Goal: Information Seeking & Learning: Find specific fact

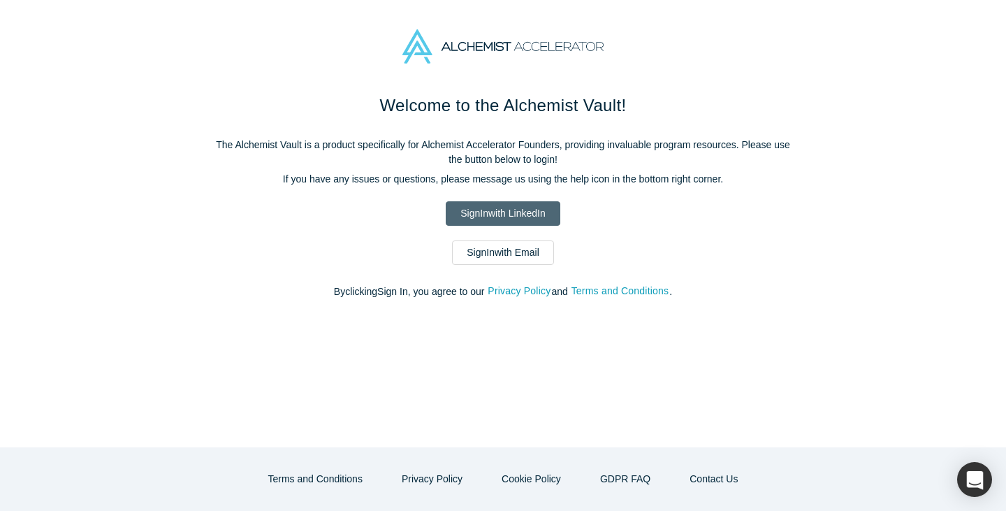
click at [462, 206] on link "Sign In with LinkedIn" at bounding box center [503, 213] width 114 height 24
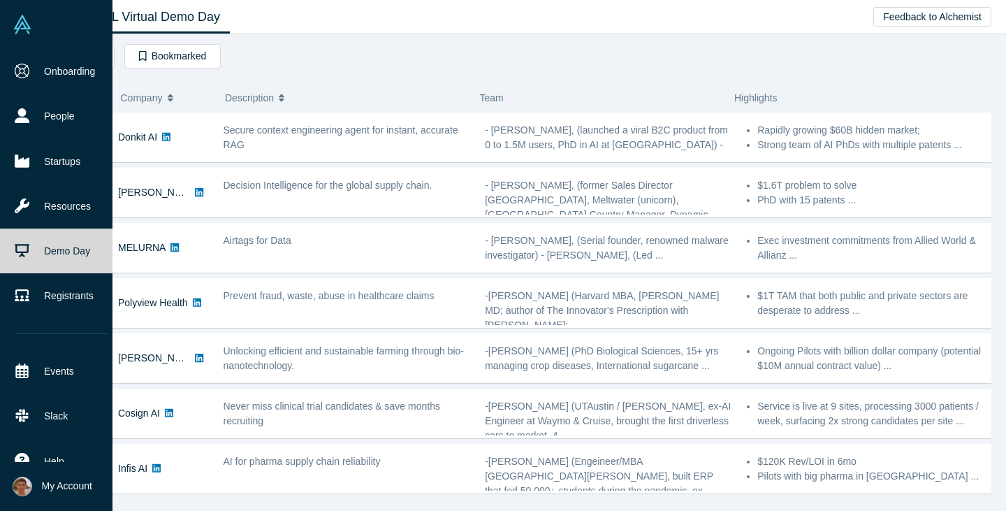
click at [18, 32] on img at bounding box center [23, 25] width 20 height 20
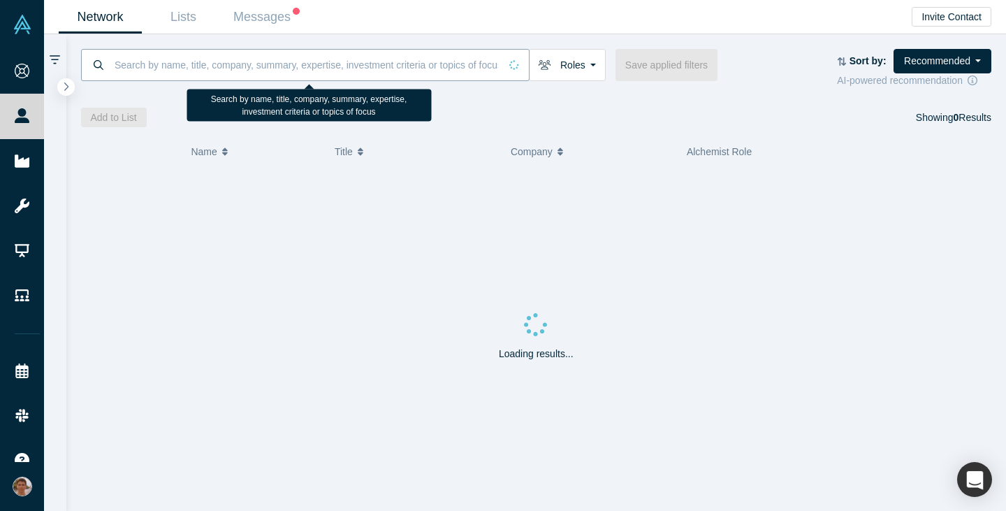
click at [290, 67] on input at bounding box center [306, 64] width 386 height 33
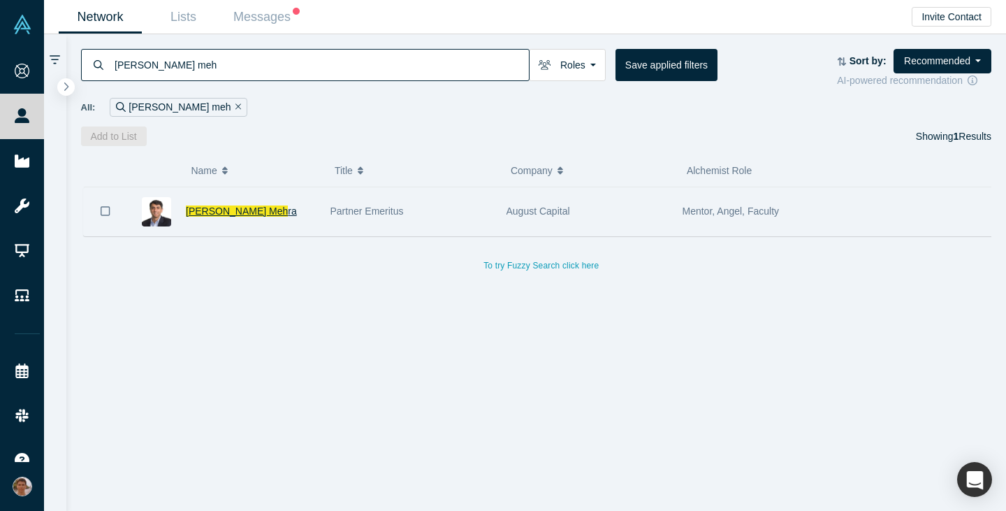
type input "[PERSON_NAME] meh"
click at [218, 210] on span "[PERSON_NAME] Meh" at bounding box center [237, 210] width 102 height 11
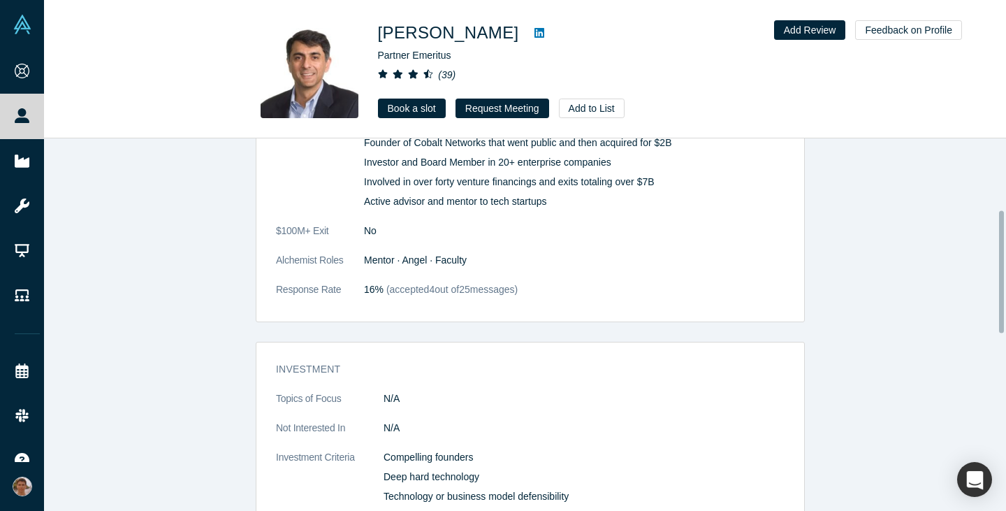
scroll to position [496, 0]
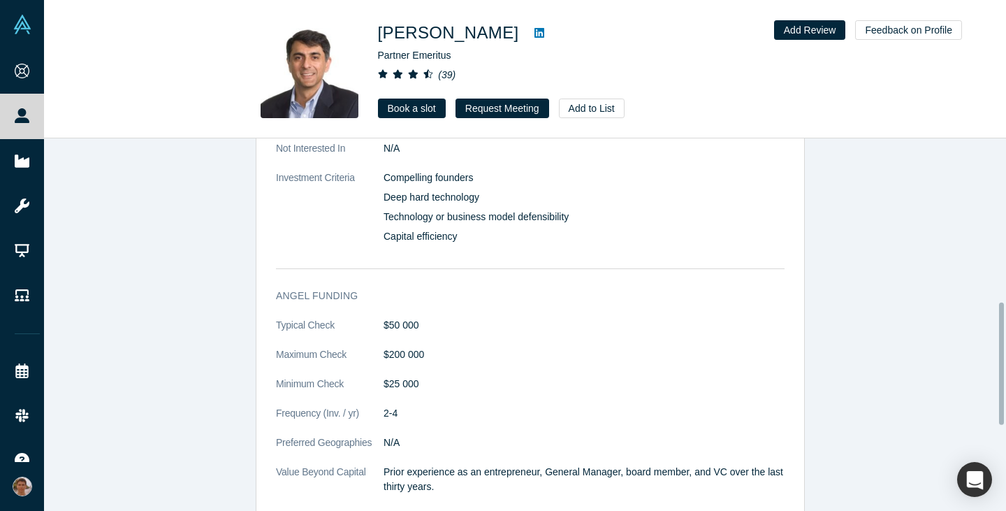
click at [534, 30] on icon at bounding box center [539, 33] width 10 height 10
